Goal: Task Accomplishment & Management: Manage account settings

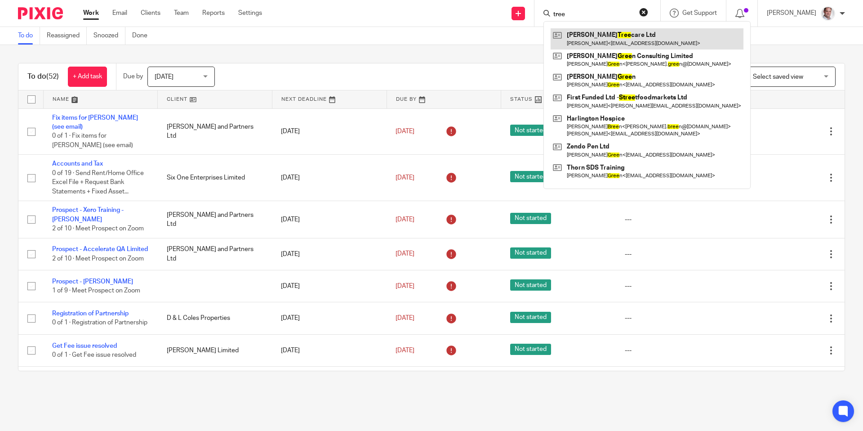
type input "tree"
click at [619, 31] on link at bounding box center [647, 38] width 193 height 21
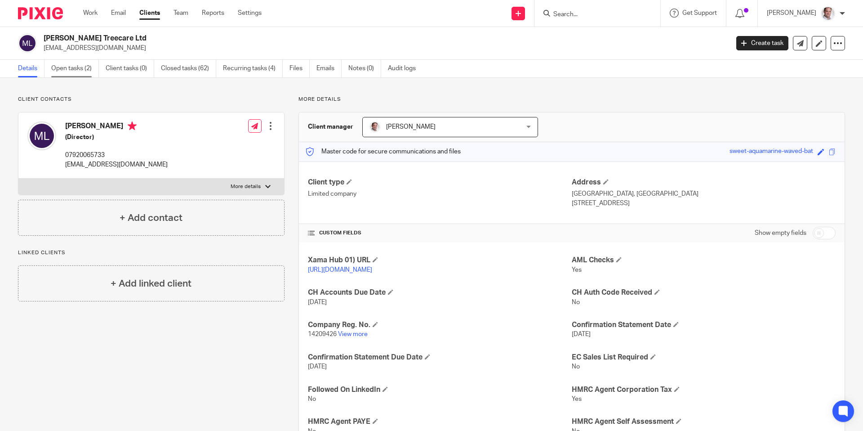
click at [70, 68] on link "Open tasks (2)" at bounding box center [75, 69] width 48 height 18
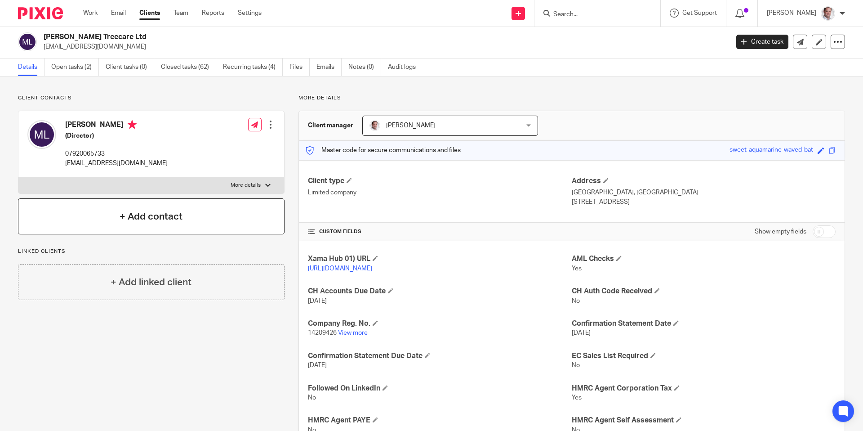
scroll to position [3, 0]
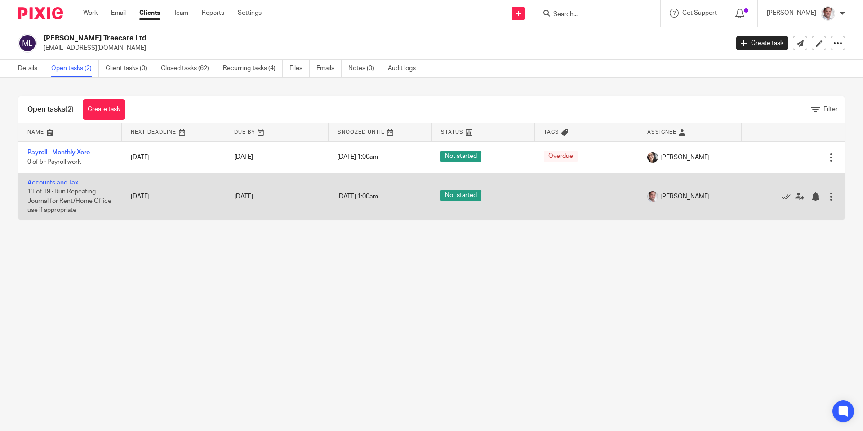
click at [47, 181] on link "Accounts and Tax" at bounding box center [52, 182] width 51 height 6
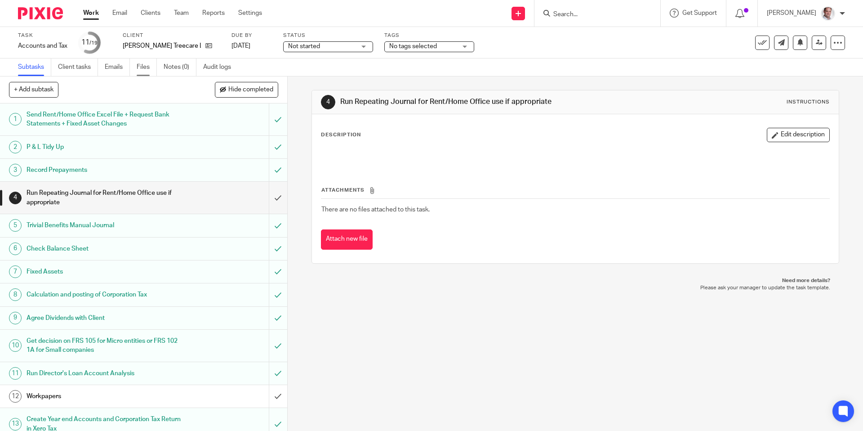
click at [144, 68] on link "Files" at bounding box center [147, 67] width 20 height 18
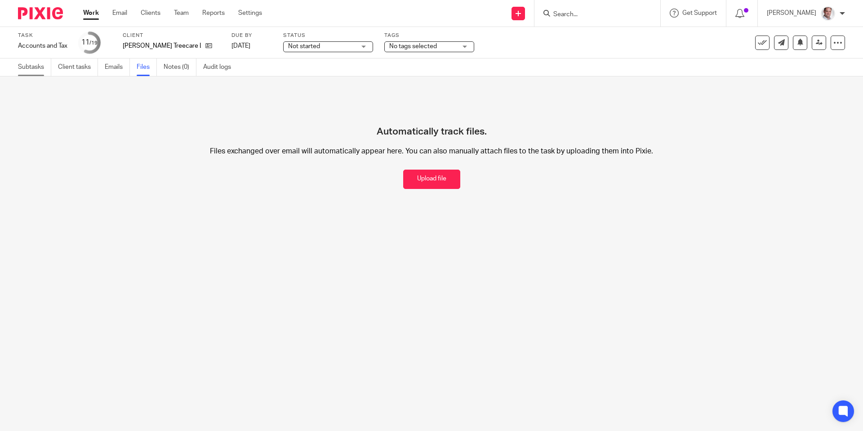
click at [23, 69] on link "Subtasks" at bounding box center [34, 67] width 33 height 18
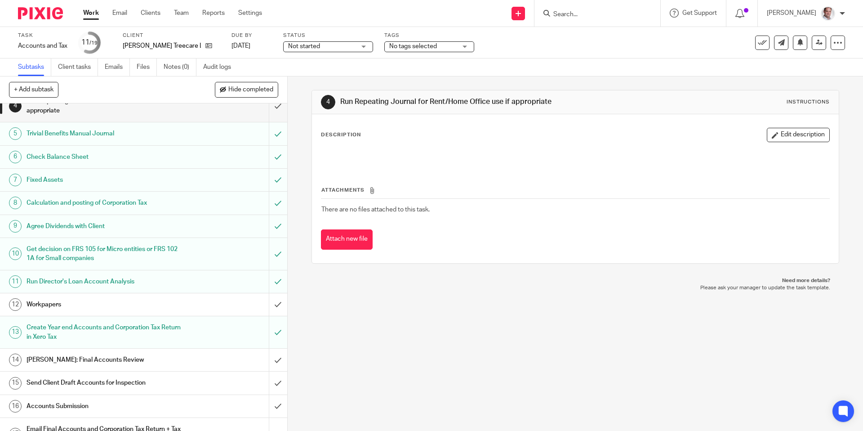
scroll to position [92, 0]
click at [277, 305] on input "submit" at bounding box center [143, 304] width 287 height 22
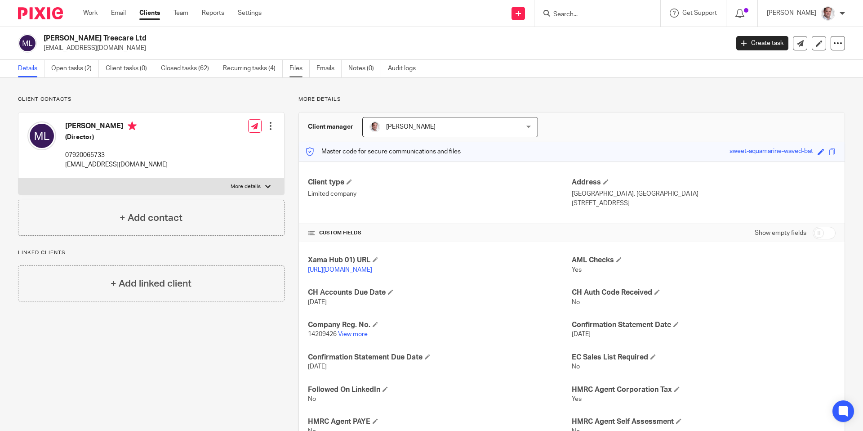
click at [294, 69] on link "Files" at bounding box center [299, 69] width 20 height 18
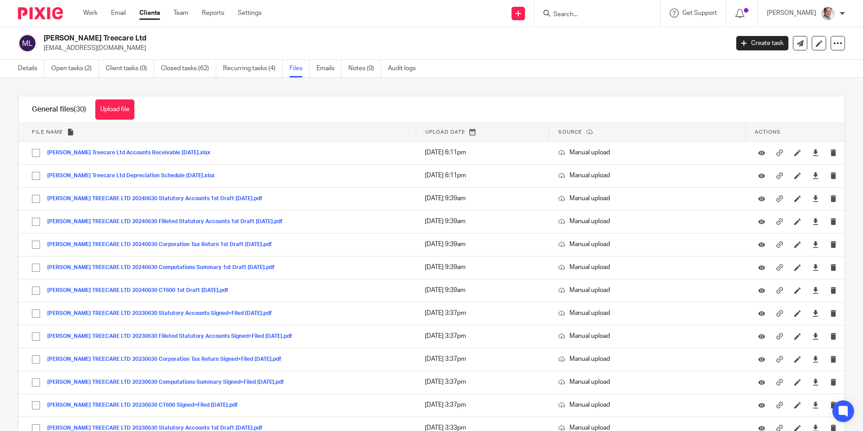
click at [591, 18] on input "Search" at bounding box center [592, 15] width 81 height 8
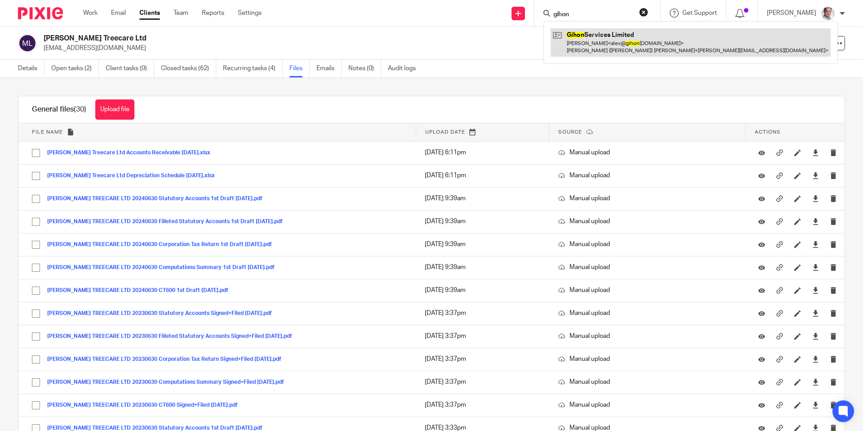
type input "gihon"
click at [612, 36] on link at bounding box center [691, 42] width 280 height 28
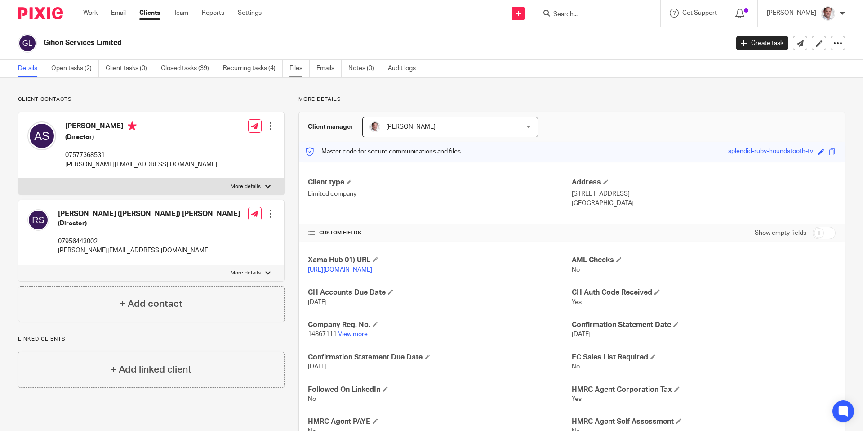
click at [301, 67] on link "Files" at bounding box center [299, 69] width 20 height 18
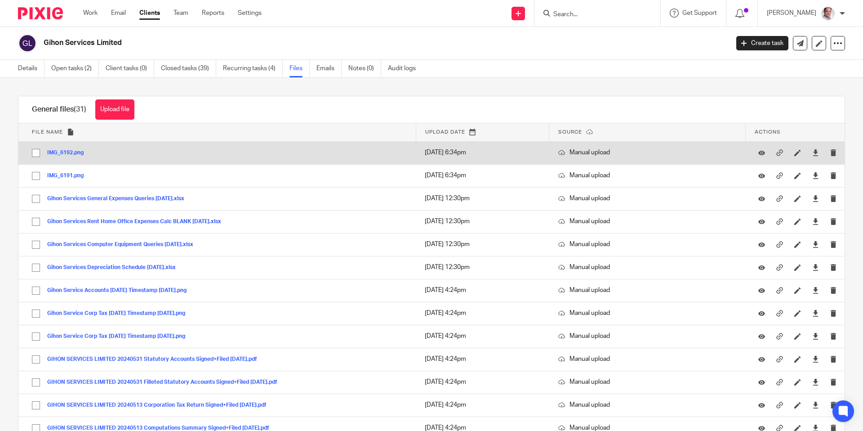
click at [37, 154] on input "checkbox" at bounding box center [35, 152] width 17 height 17
checkbox input "true"
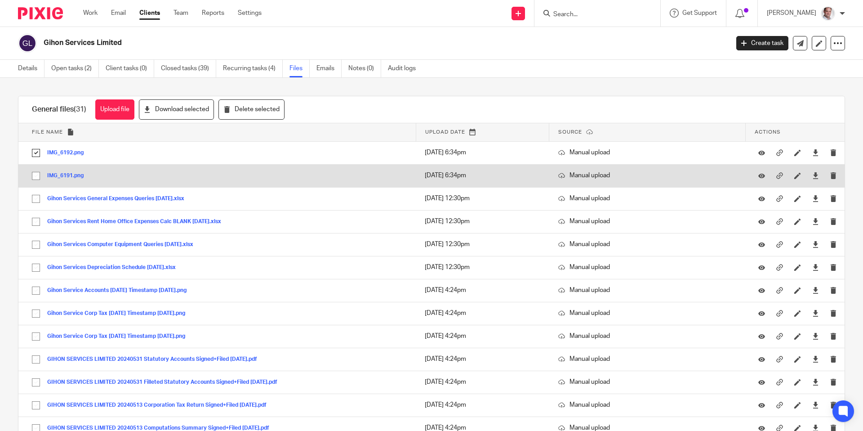
click at [36, 175] on input "checkbox" at bounding box center [35, 175] width 17 height 17
checkbox input "true"
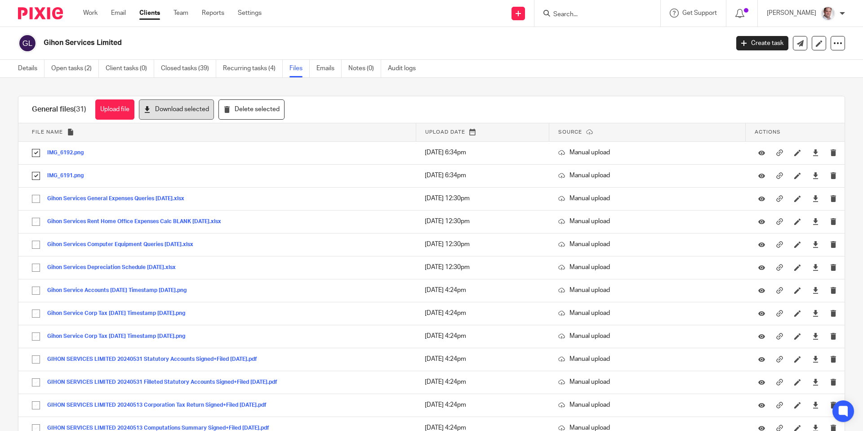
click at [189, 110] on button "Download selected" at bounding box center [176, 109] width 75 height 20
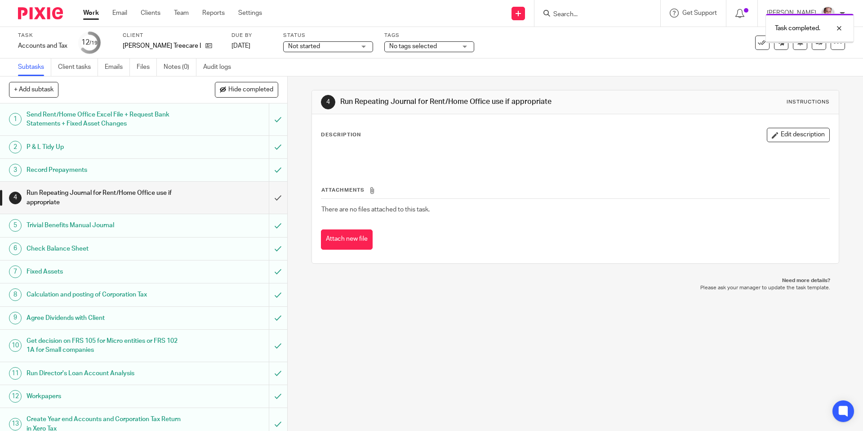
scroll to position [166, 0]
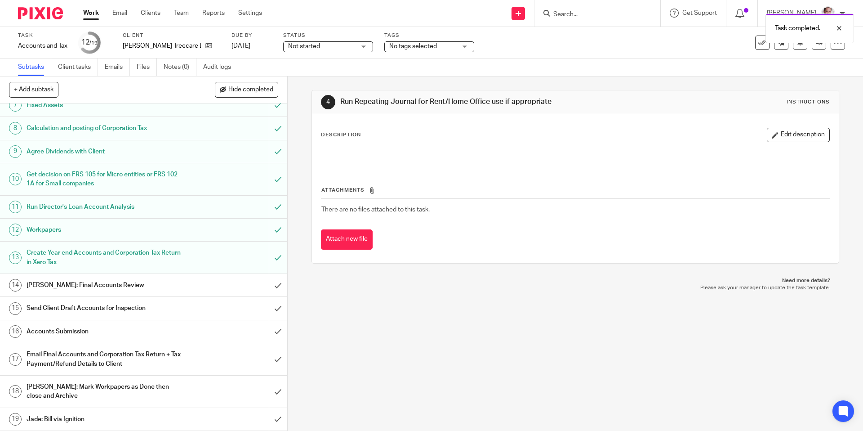
click at [96, 282] on h1 "[PERSON_NAME]: Final Accounts Review" at bounding box center [105, 284] width 156 height 13
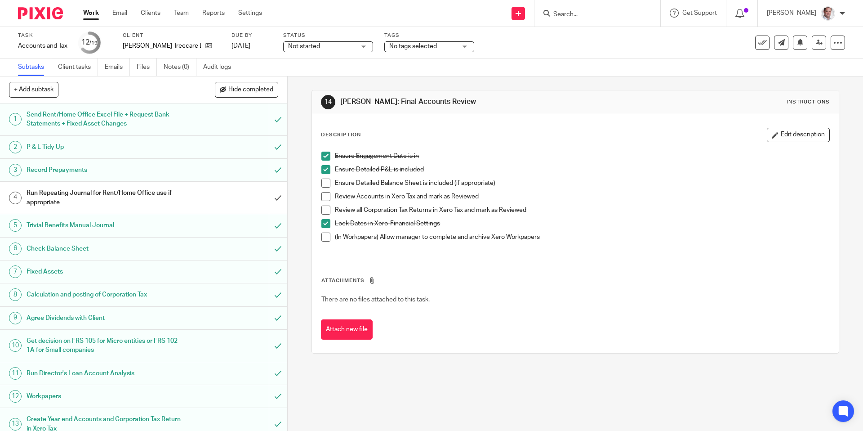
click at [326, 179] on span at bounding box center [325, 182] width 9 height 9
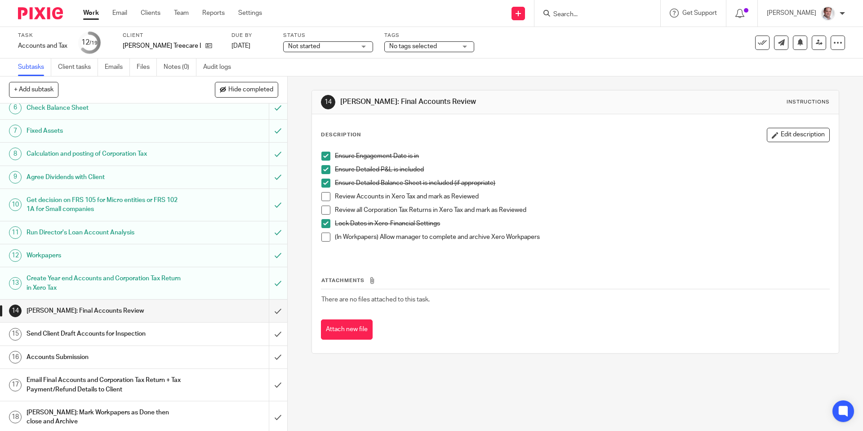
scroll to position [166, 0]
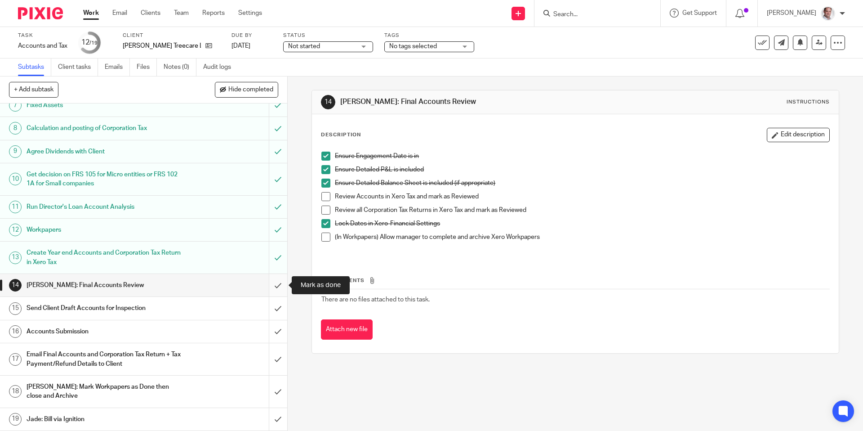
click at [281, 285] on input "submit" at bounding box center [143, 285] width 287 height 22
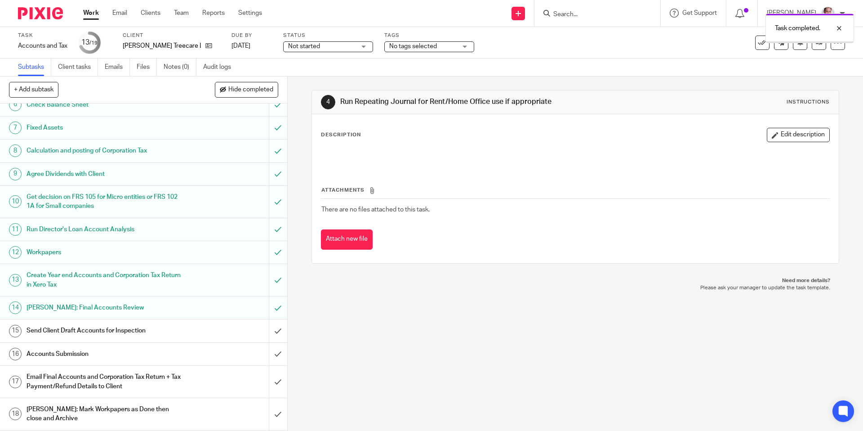
scroll to position [166, 0]
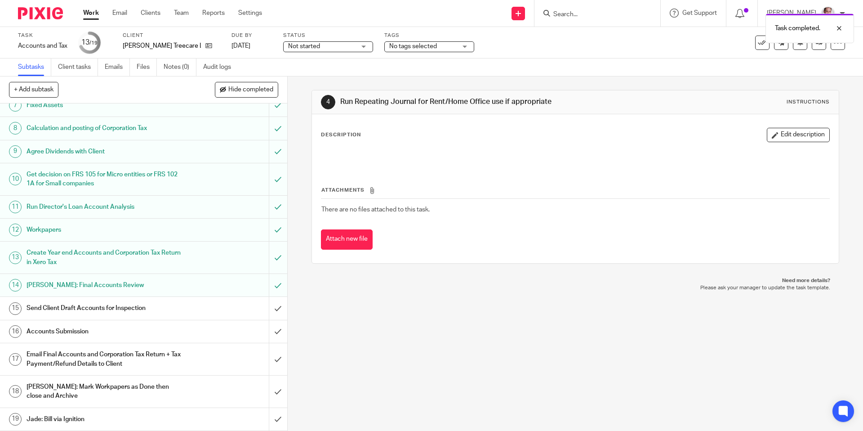
click at [80, 286] on h1 "David: Final Accounts Review" at bounding box center [105, 284] width 156 height 13
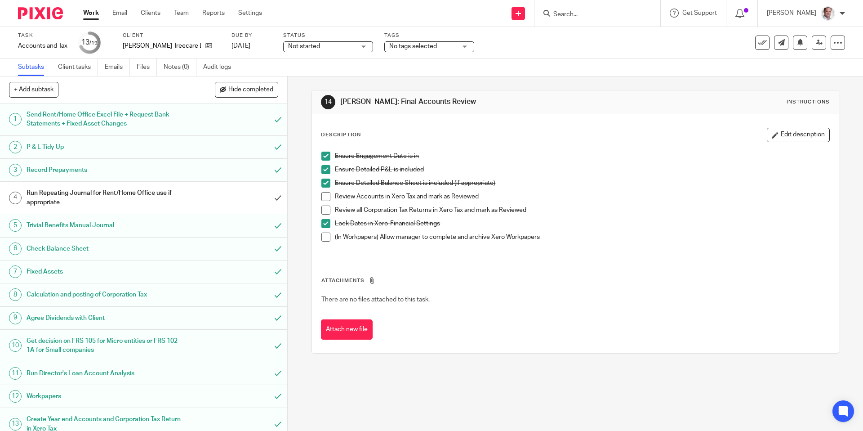
click at [326, 196] on span at bounding box center [325, 196] width 9 height 9
click at [326, 210] on span at bounding box center [325, 209] width 9 height 9
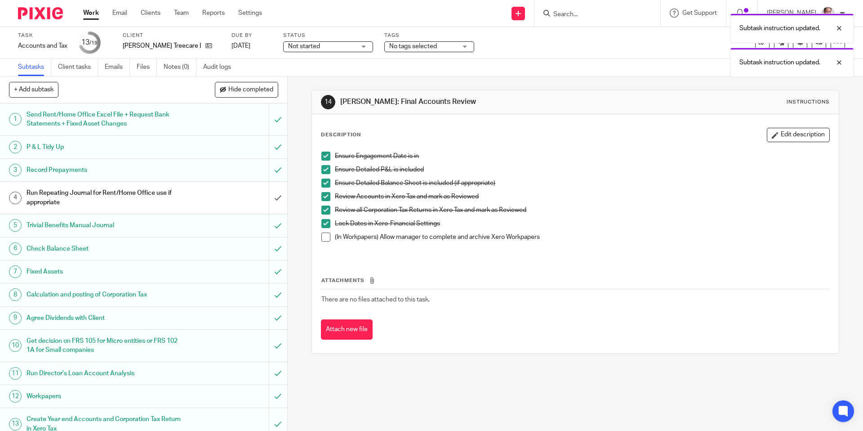
scroll to position [166, 0]
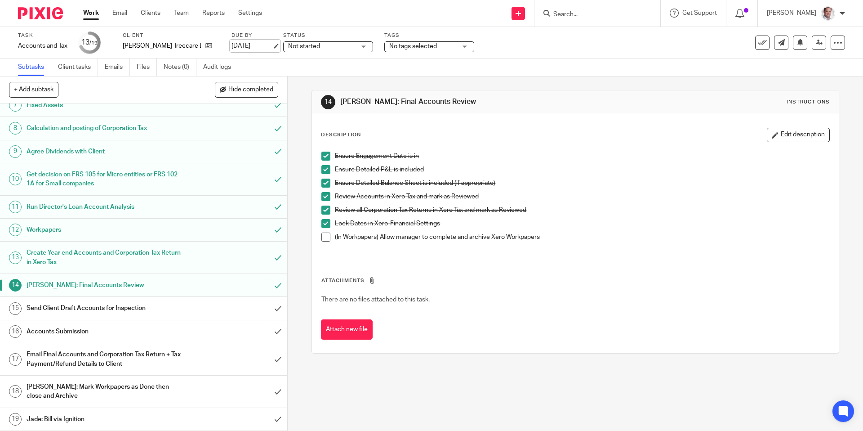
click at [231, 49] on link "7 Sep 2025" at bounding box center [251, 45] width 40 height 9
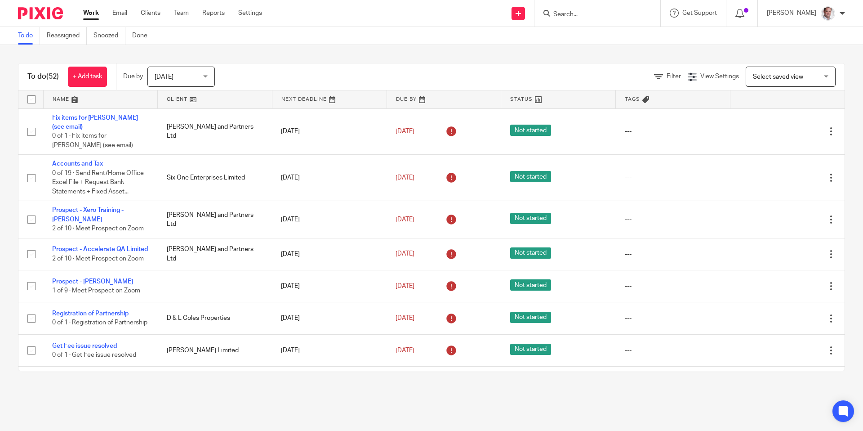
click at [592, 15] on input "Search" at bounding box center [592, 15] width 81 height 8
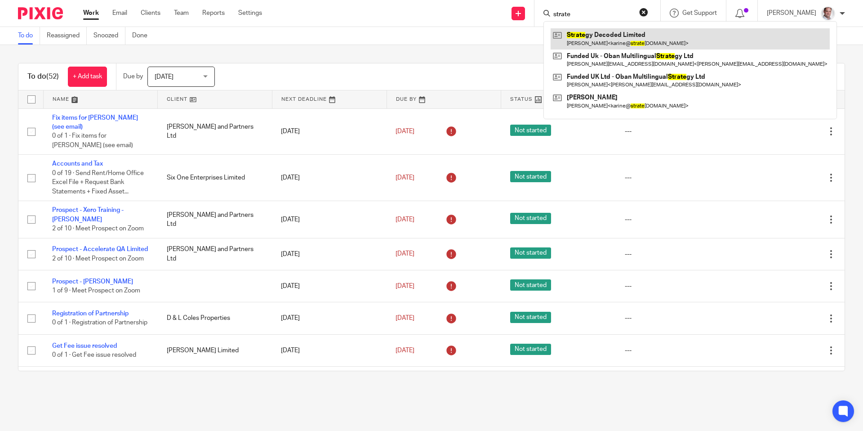
type input "strate"
click at [626, 36] on link at bounding box center [690, 38] width 279 height 21
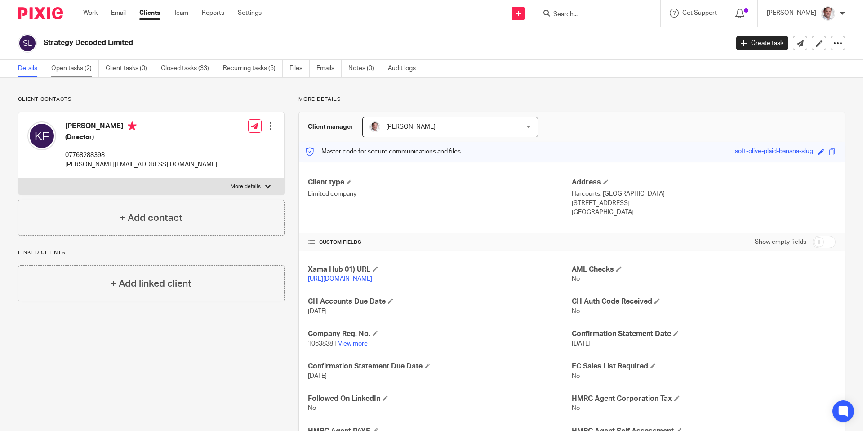
click at [74, 70] on link "Open tasks (2)" at bounding box center [75, 69] width 48 height 18
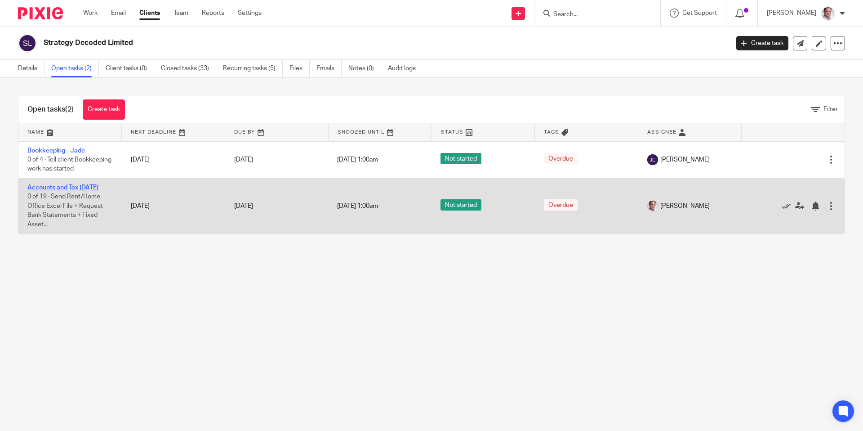
click at [74, 189] on link "Accounts and Tax [DATE]" at bounding box center [62, 187] width 71 height 6
